Goal: Task Accomplishment & Management: Manage account settings

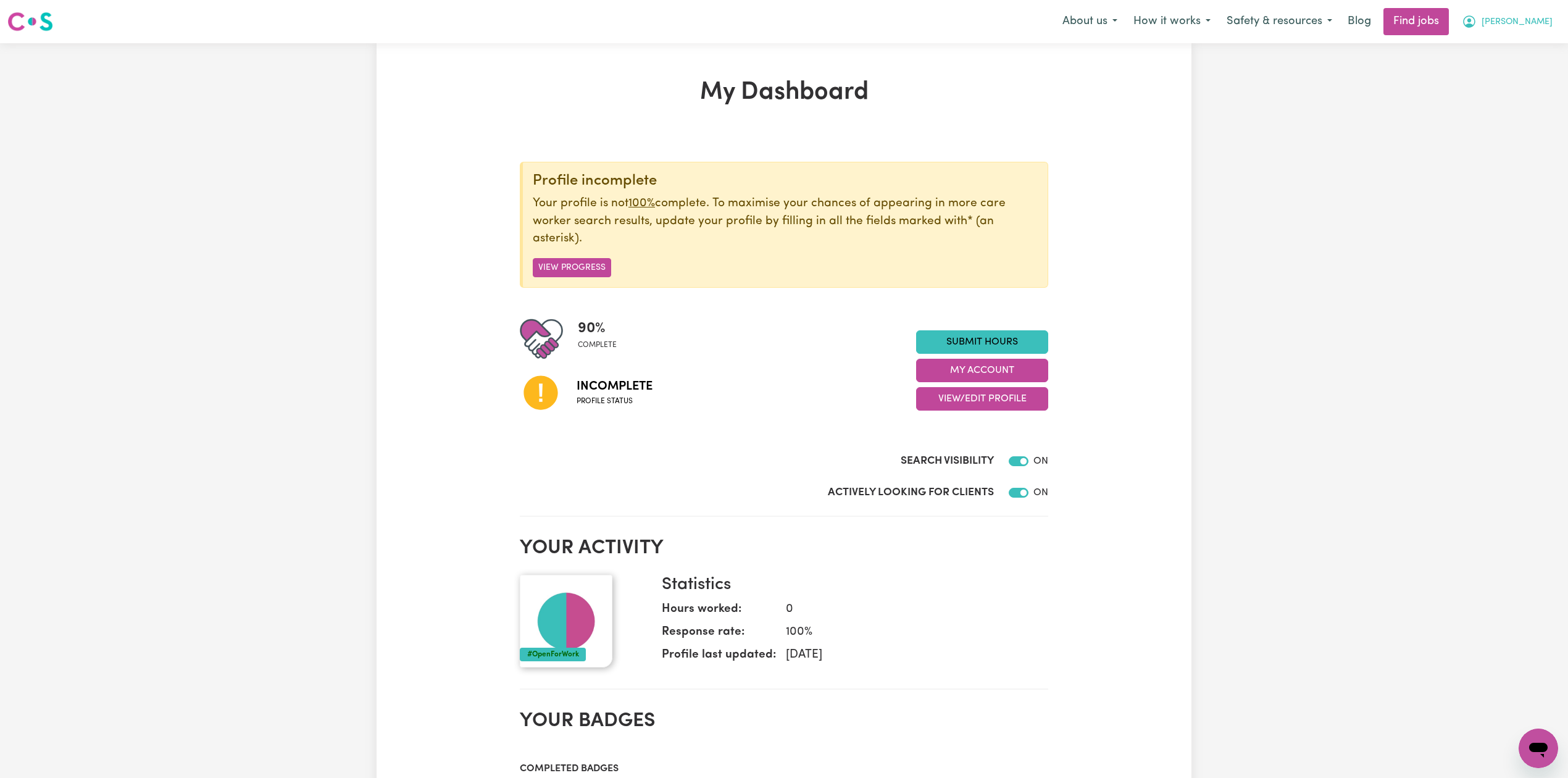
click at [1533, 23] on span "[PERSON_NAME]" at bounding box center [1517, 22] width 71 height 13
click at [1495, 94] on link "Logout" at bounding box center [1511, 94] width 98 height 24
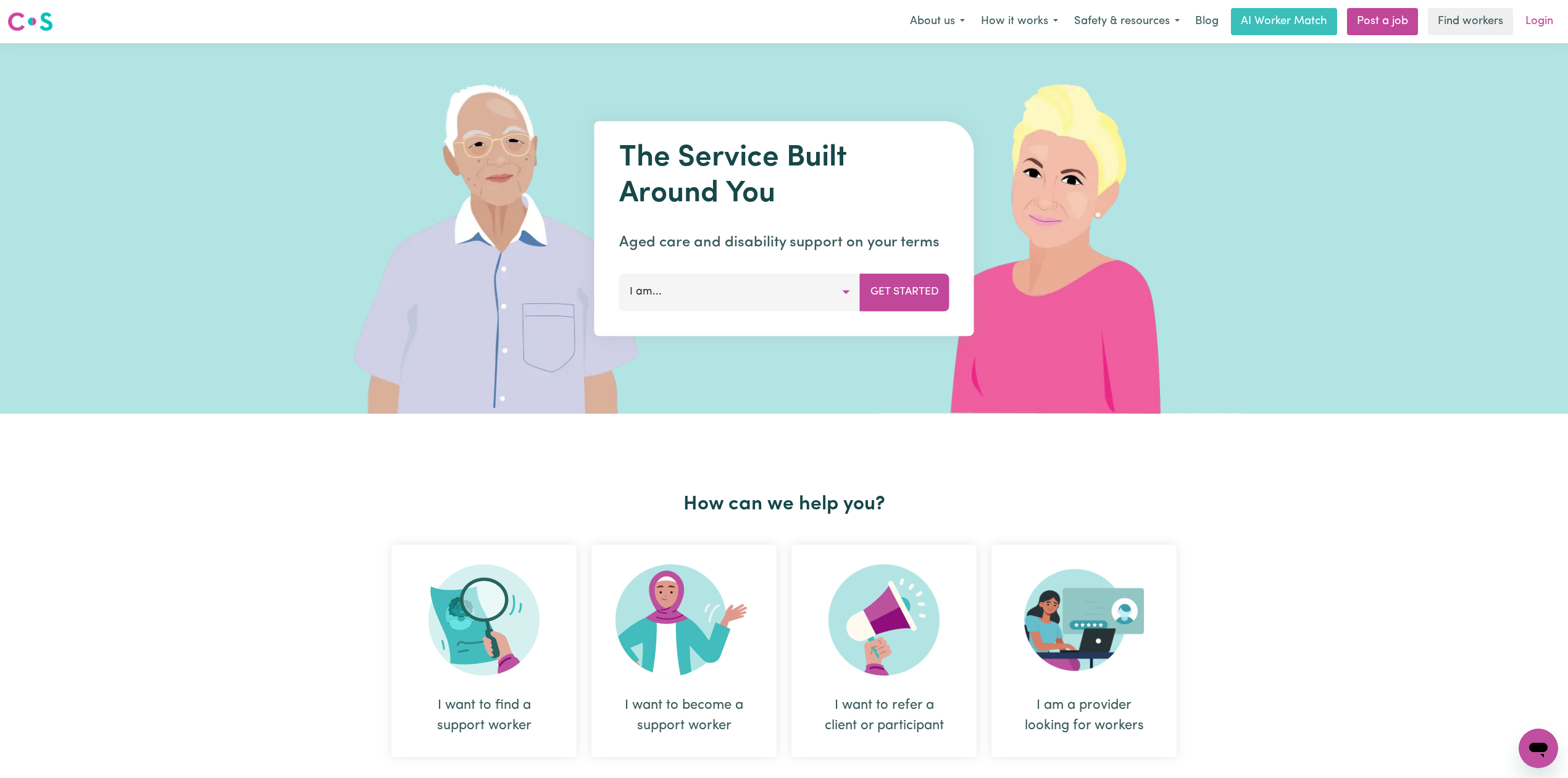
click at [1526, 18] on link "Login" at bounding box center [1539, 21] width 43 height 27
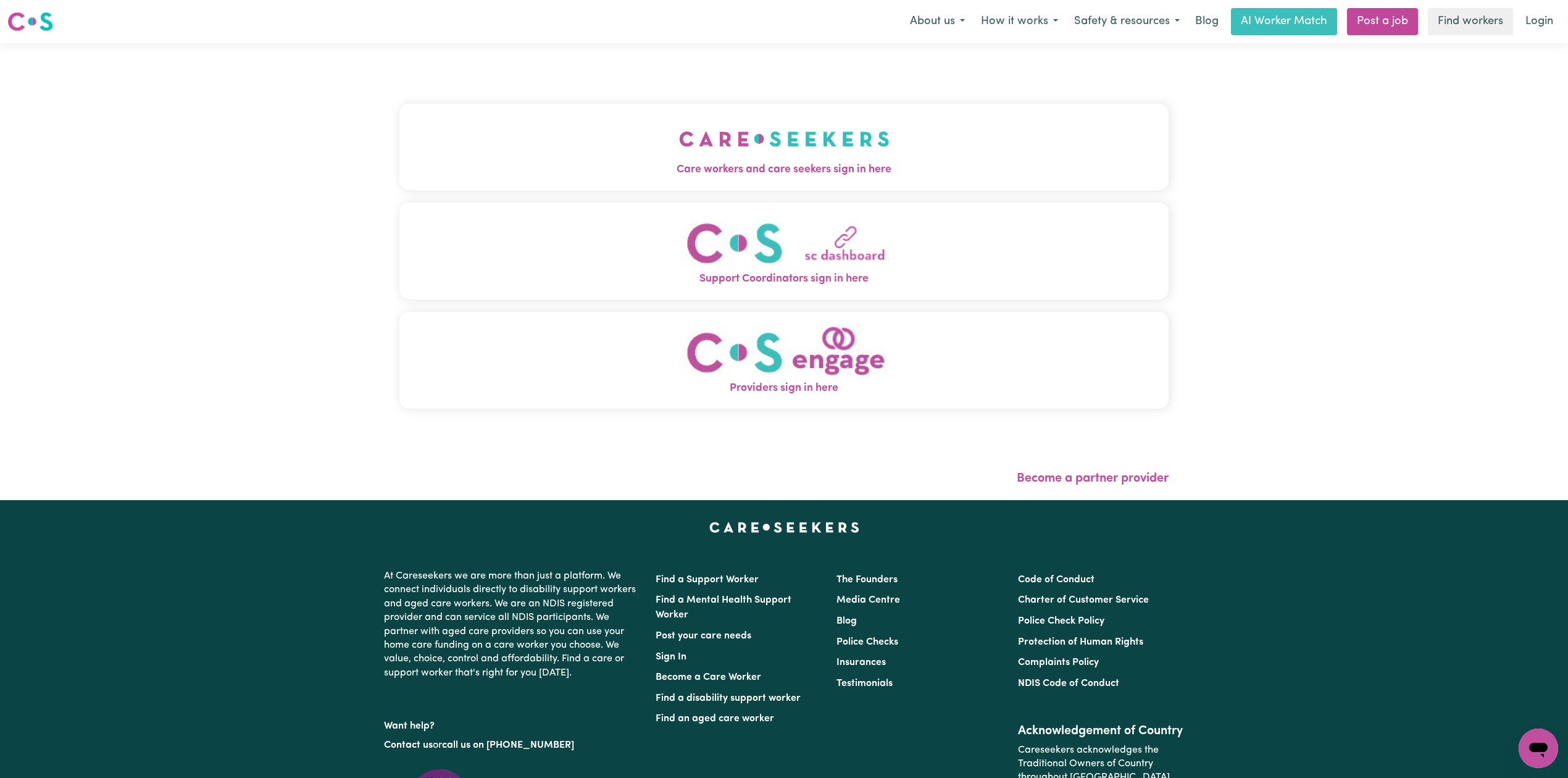
click at [701, 142] on button "Care workers and care seekers sign in here" at bounding box center [784, 147] width 769 height 87
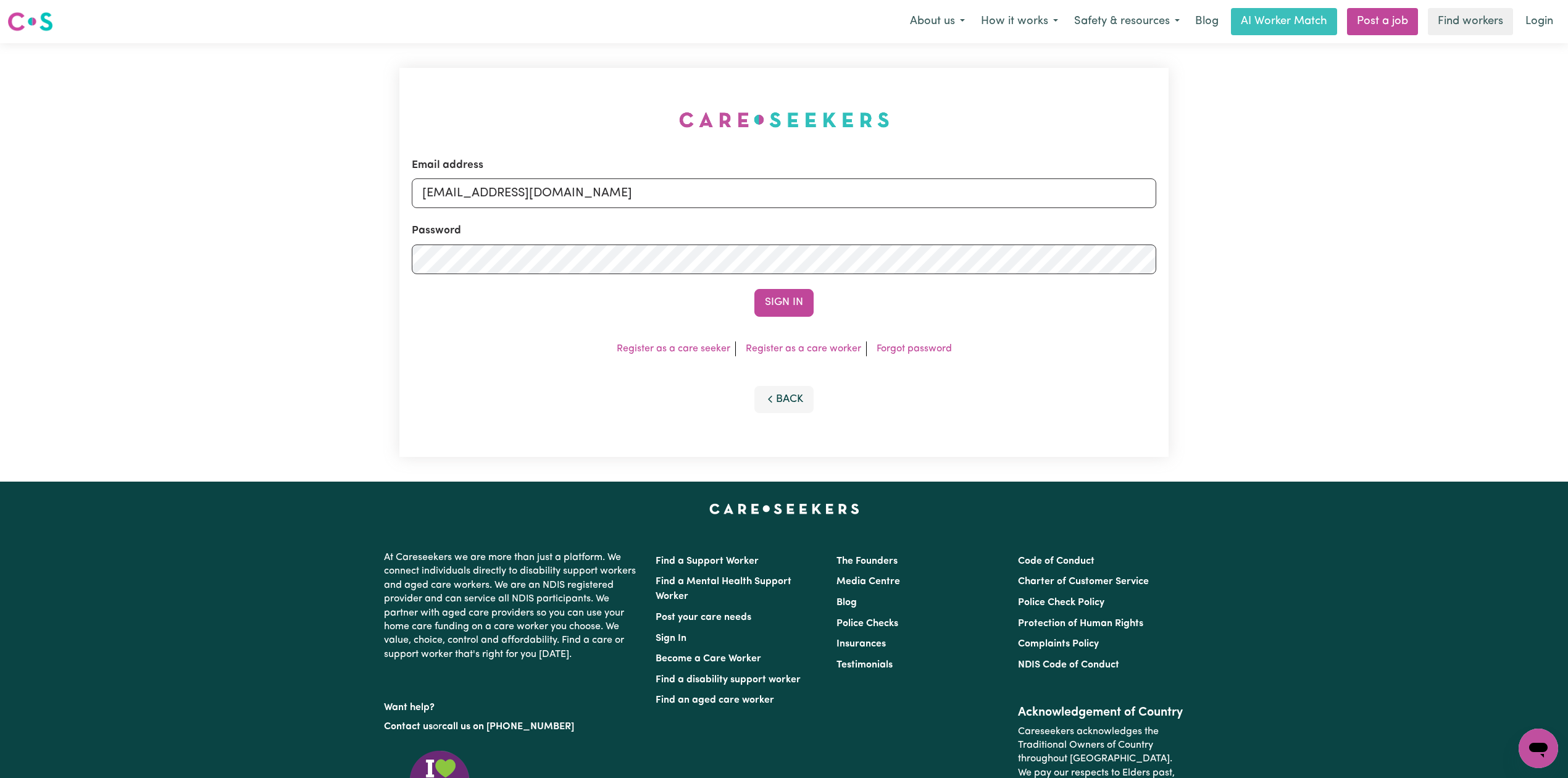
drag, startPoint x: 573, startPoint y: 176, endPoint x: 542, endPoint y: 191, distance: 34.4
click at [573, 176] on div "Email address [EMAIL_ADDRESS][DOMAIN_NAME]" at bounding box center [784, 183] width 744 height 50
drag, startPoint x: 542, startPoint y: 191, endPoint x: 531, endPoint y: 208, distance: 20.2
click at [542, 191] on input "[EMAIL_ADDRESS][DOMAIN_NAME]" at bounding box center [784, 194] width 744 height 30
drag, startPoint x: 485, startPoint y: 189, endPoint x: 979, endPoint y: 233, distance: 496.0
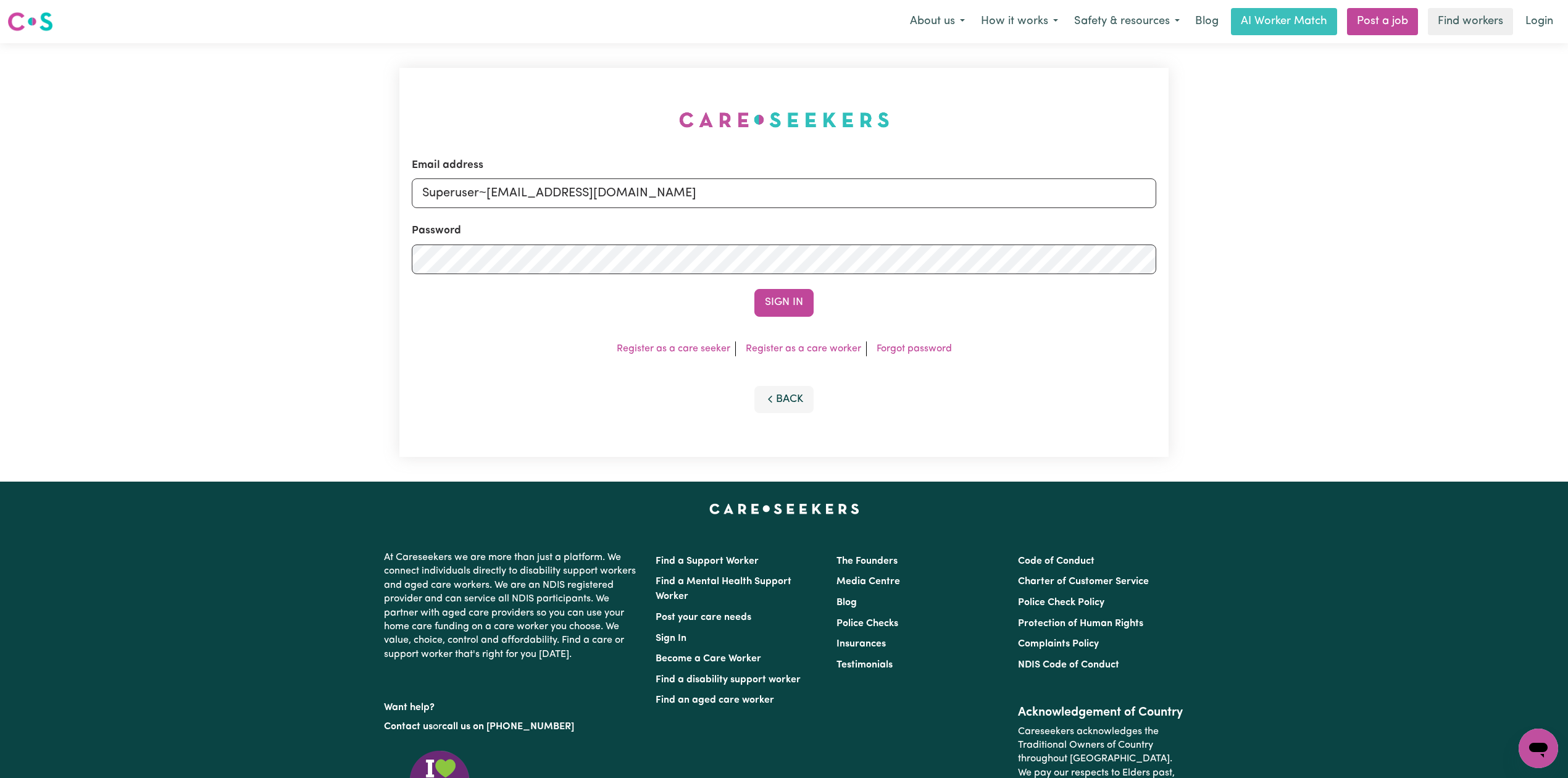
click at [991, 224] on form "Email address Superuser~[EMAIL_ADDRESS][DOMAIN_NAME] Password Sign In" at bounding box center [784, 237] width 744 height 159
type input "Superuser~[EMAIL_ADDRESS][DOMAIN_NAME]"
click at [773, 302] on button "Sign In" at bounding box center [784, 302] width 59 height 27
